Goal: Task Accomplishment & Management: Manage account settings

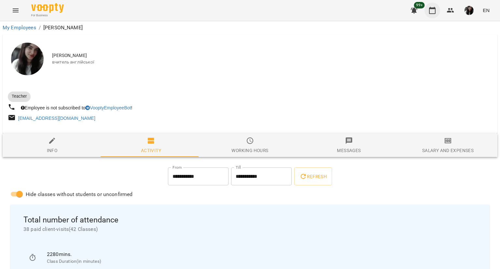
click at [430, 11] on icon "button" at bounding box center [432, 11] width 8 height 8
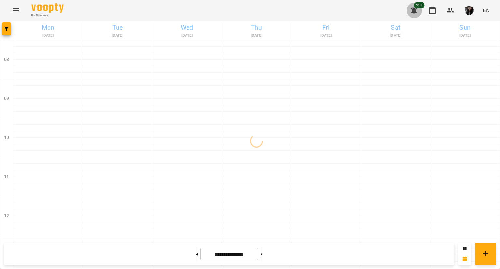
click at [416, 9] on icon "button" at bounding box center [414, 11] width 8 height 8
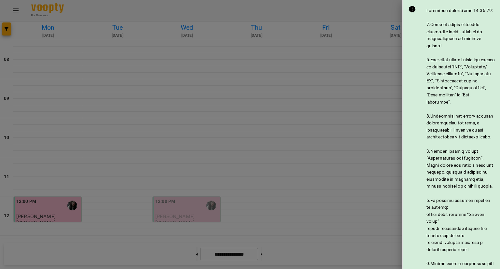
click at [384, 1] on div at bounding box center [250, 134] width 500 height 269
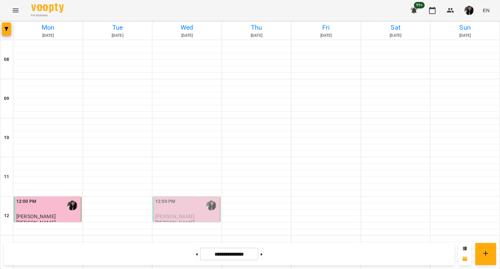
scroll to position [347, 0]
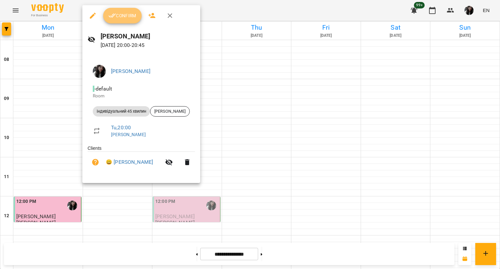
click at [126, 18] on span "Confirm" at bounding box center [122, 16] width 28 height 8
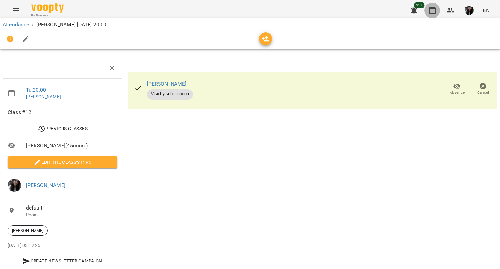
click at [432, 11] on icon "button" at bounding box center [432, 11] width 8 height 8
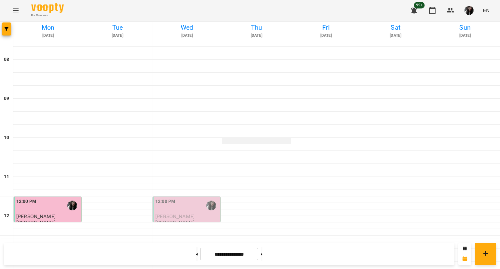
scroll to position [336, 0]
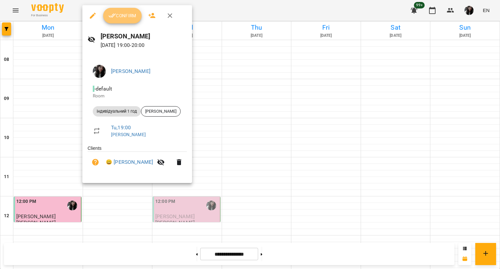
click at [122, 21] on button "Confirm" at bounding box center [122, 16] width 38 height 16
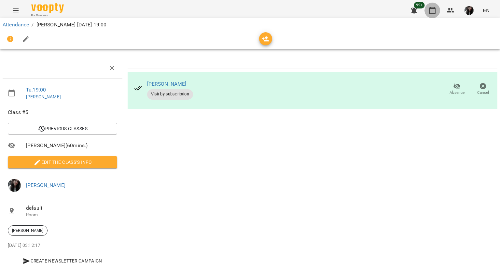
click at [436, 9] on icon "button" at bounding box center [432, 11] width 8 height 8
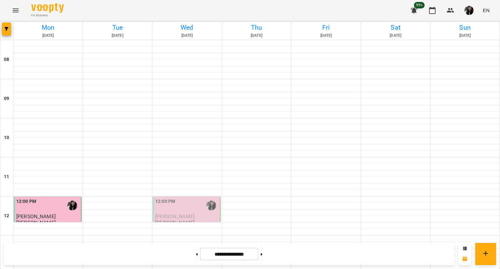
scroll to position [297, 0]
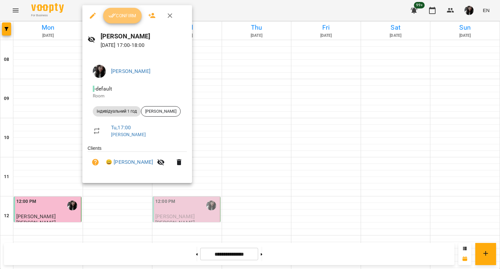
click at [127, 15] on span "Confirm" at bounding box center [122, 16] width 28 height 8
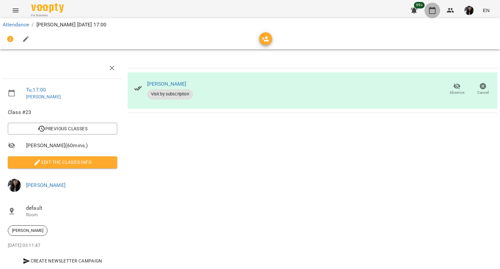
click at [436, 14] on icon "button" at bounding box center [432, 11] width 8 height 8
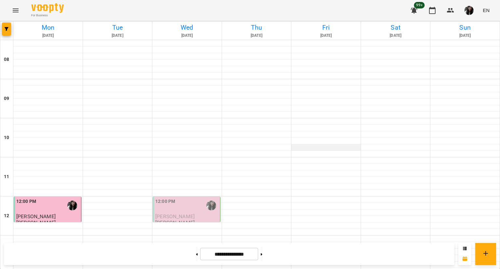
scroll to position [300, 0]
